Goal: Register for event/course

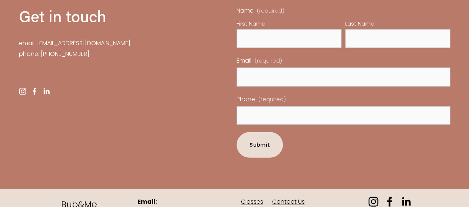
scroll to position [2154, 0]
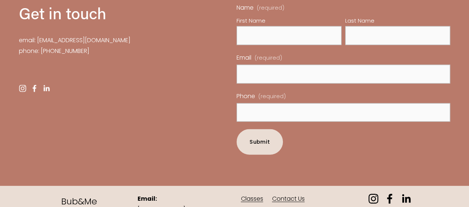
click at [247, 194] on link "Classes" at bounding box center [251, 199] width 22 height 11
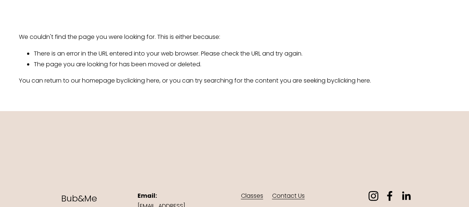
scroll to position [94, 0]
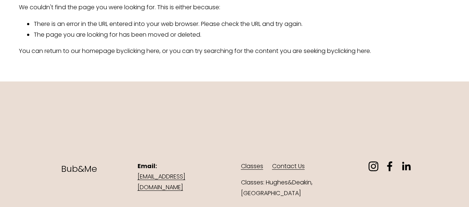
click at [377, 165] on use "instagram-unauth" at bounding box center [373, 167] width 10 height 10
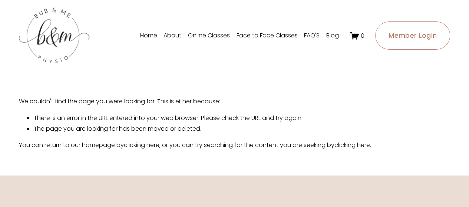
scroll to position [11, 0]
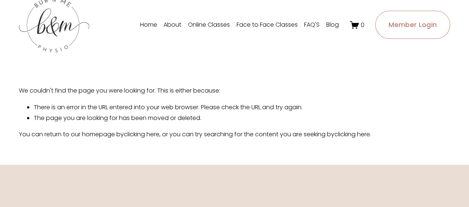
click at [269, 26] on link "Face to Face Classes" at bounding box center [266, 25] width 61 height 12
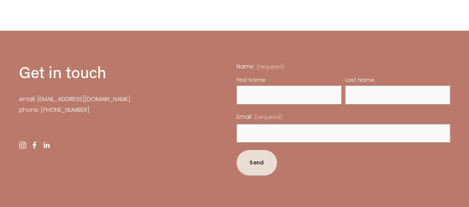
scroll to position [1266, 0]
